Goal: Information Seeking & Learning: Learn about a topic

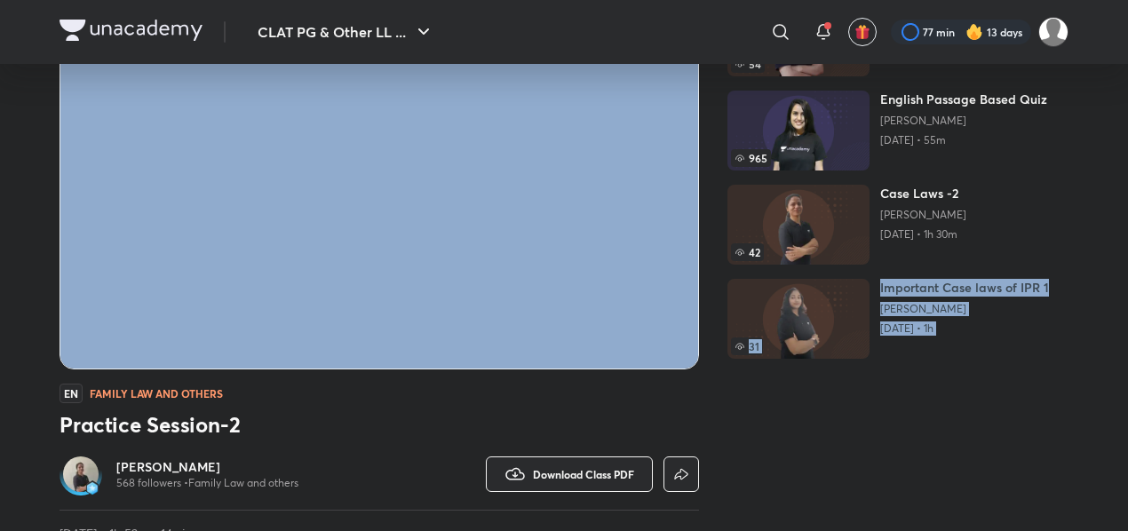
drag, startPoint x: 768, startPoint y: 401, endPoint x: 697, endPoint y: 363, distance: 80.3
click at [617, 400] on div "CLAT PG & Other LLM Exams Free classes & tests More free classes Similar classe…" at bounding box center [564, 263] width 1009 height 682
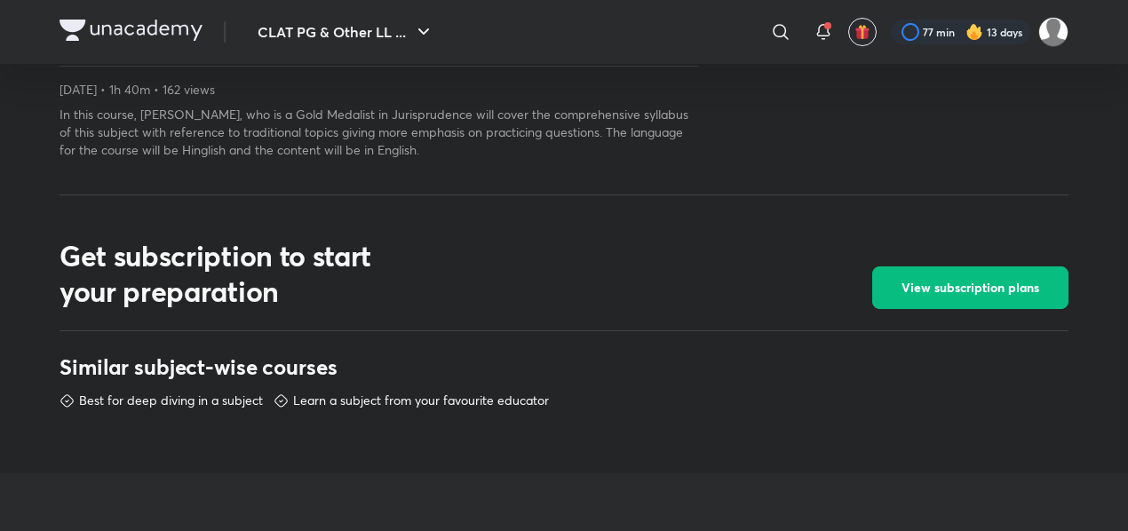
scroll to position [622, 0]
